Goal: Check status: Check status

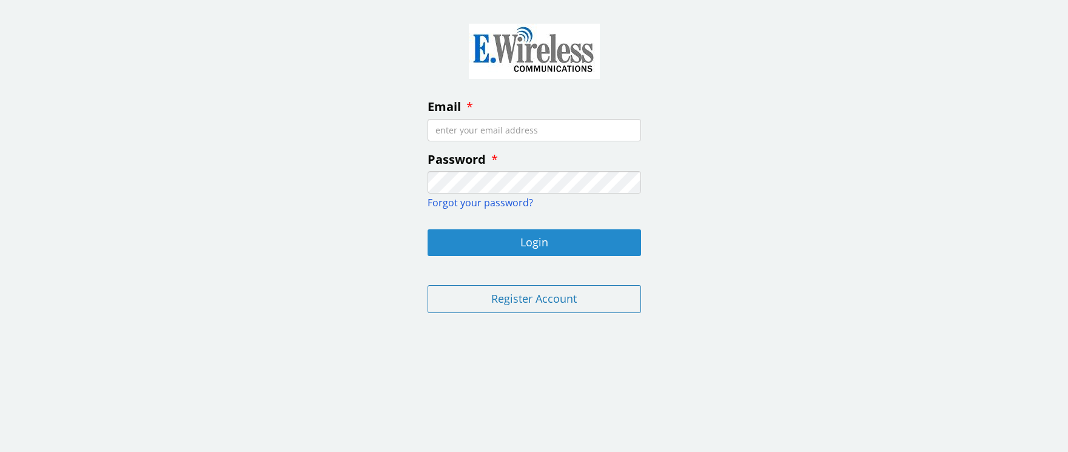
type input "[PERSON_NAME][EMAIL_ADDRESS][DOMAIN_NAME]"
click at [594, 235] on button "Login" at bounding box center [535, 242] width 214 height 27
type input "[PERSON_NAME][EMAIL_ADDRESS][DOMAIN_NAME]"
click at [569, 238] on button "Login" at bounding box center [535, 242] width 214 height 27
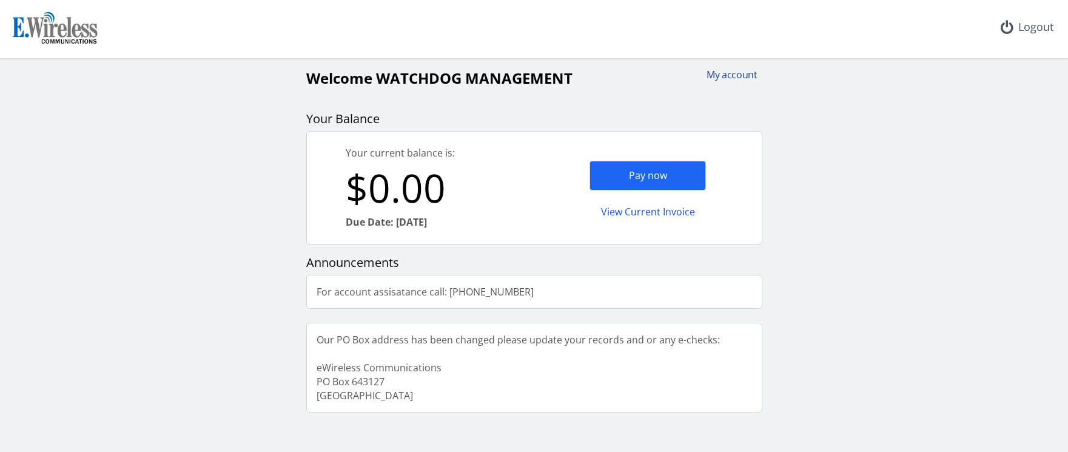
click at [733, 79] on div "My account" at bounding box center [728, 75] width 58 height 14
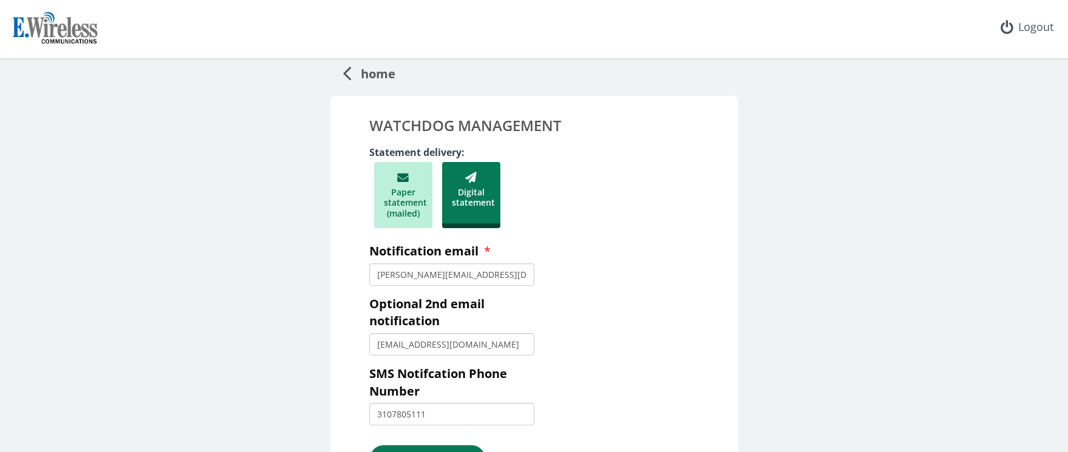
click at [352, 78] on span "home" at bounding box center [373, 72] width 44 height 22
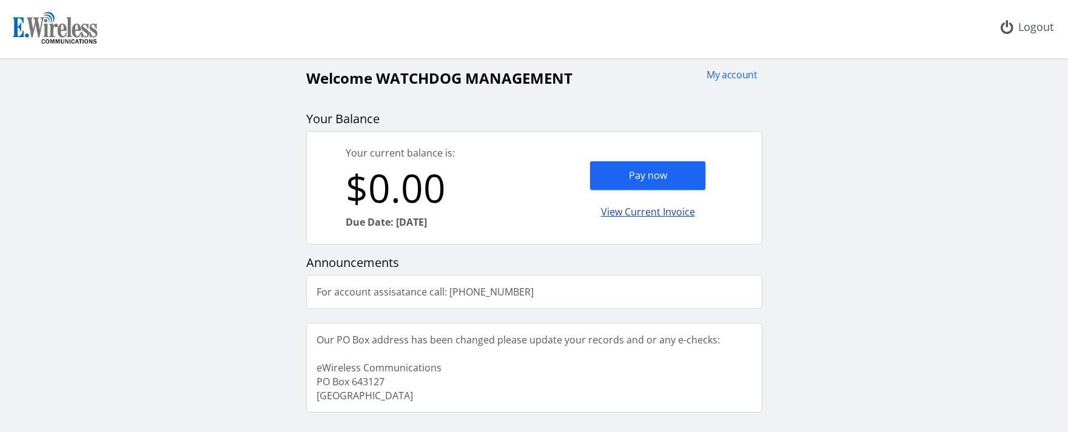
click at [656, 180] on div "Pay now View Current Invoice" at bounding box center [647, 188] width 227 height 112
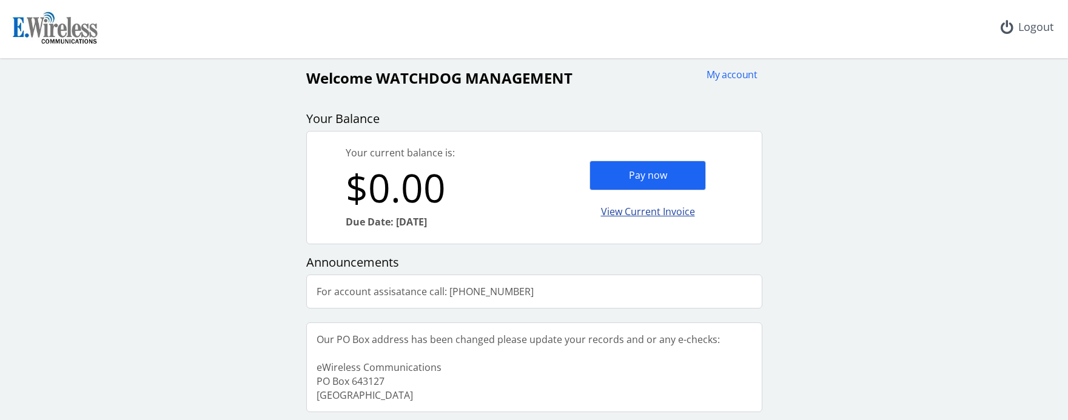
click at [657, 202] on div "View Current Invoice" at bounding box center [648, 212] width 116 height 29
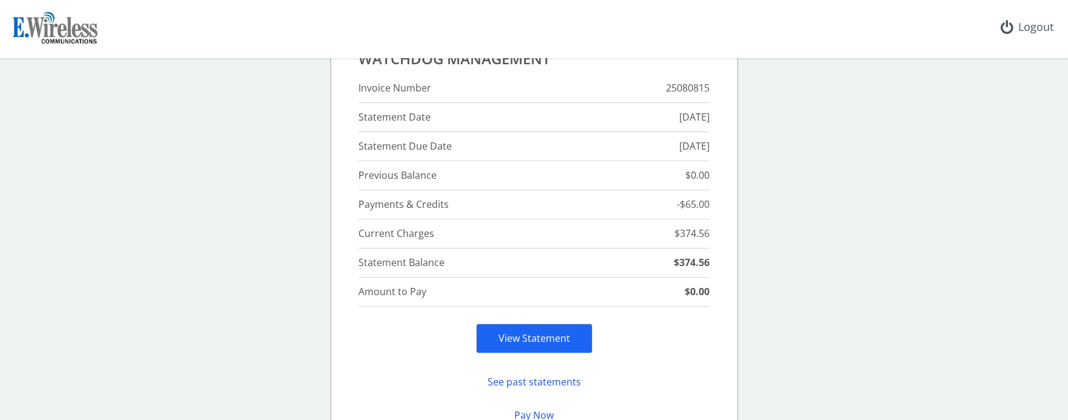
scroll to position [186, 0]
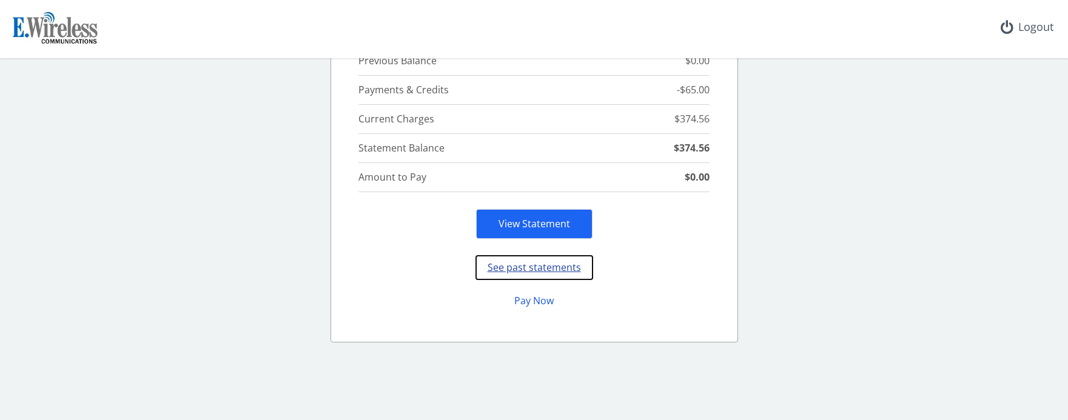
click at [516, 269] on button "See past statements" at bounding box center [534, 268] width 116 height 24
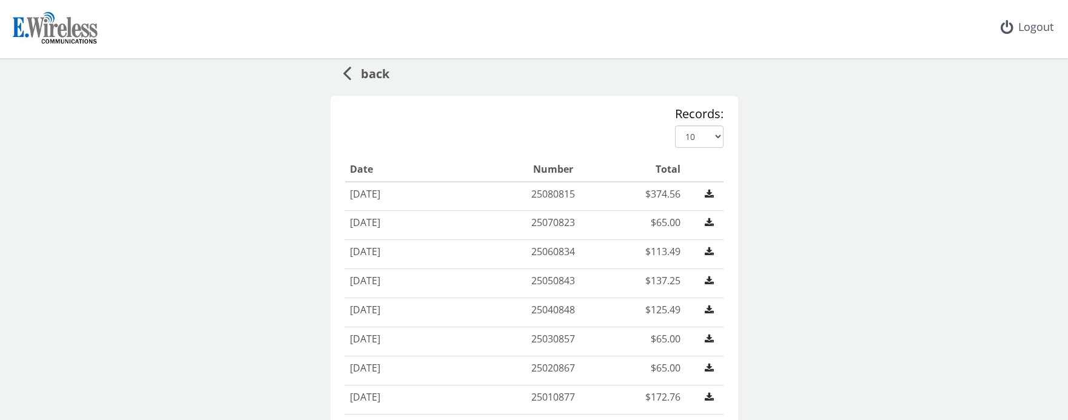
scroll to position [5, 0]
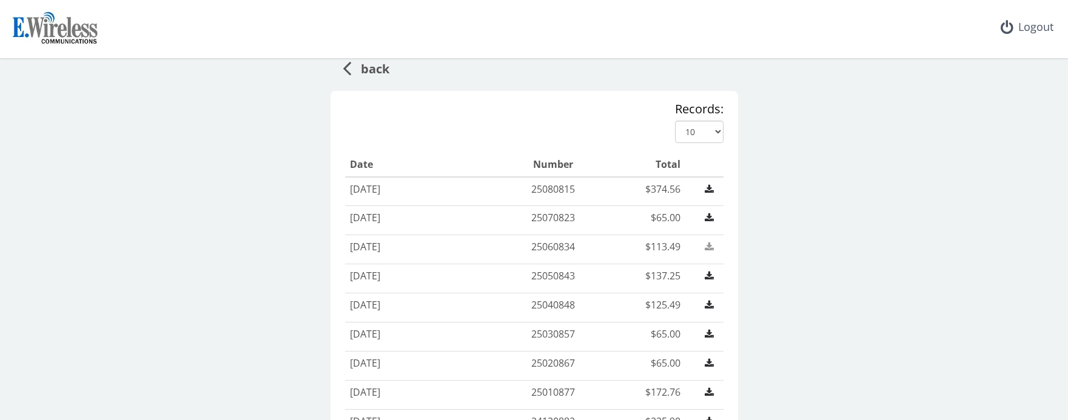
click at [705, 251] on icon at bounding box center [709, 247] width 9 height 10
